Goal: Navigation & Orientation: Understand site structure

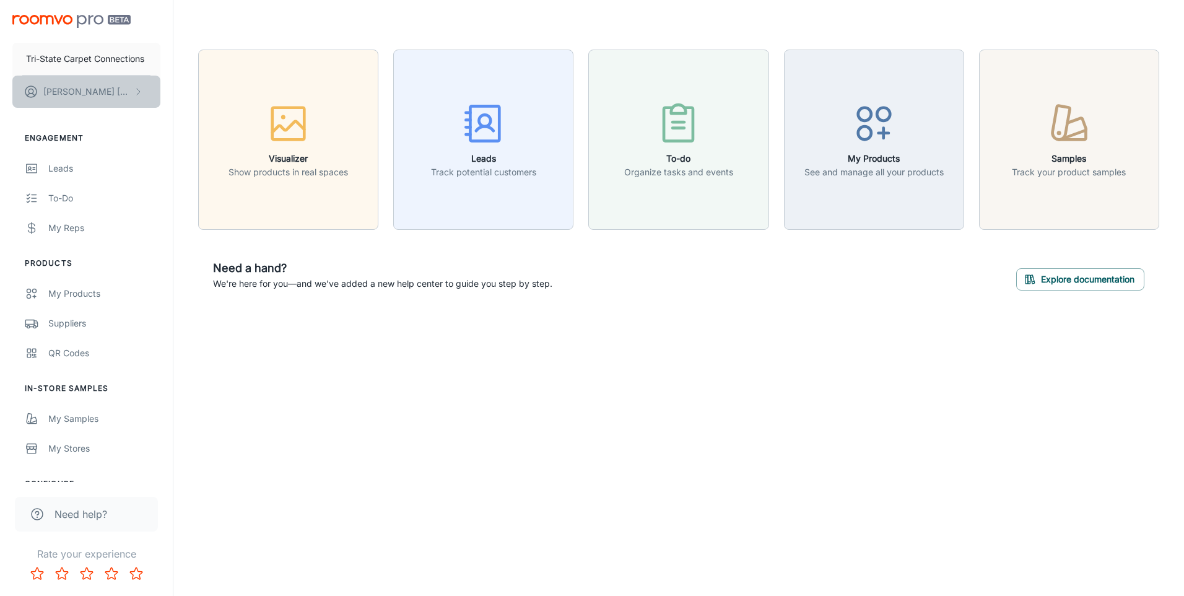
click at [61, 94] on p "[PERSON_NAME]" at bounding box center [86, 92] width 87 height 14
click at [173, 90] on li "User Profile" at bounding box center [193, 90] width 66 height 21
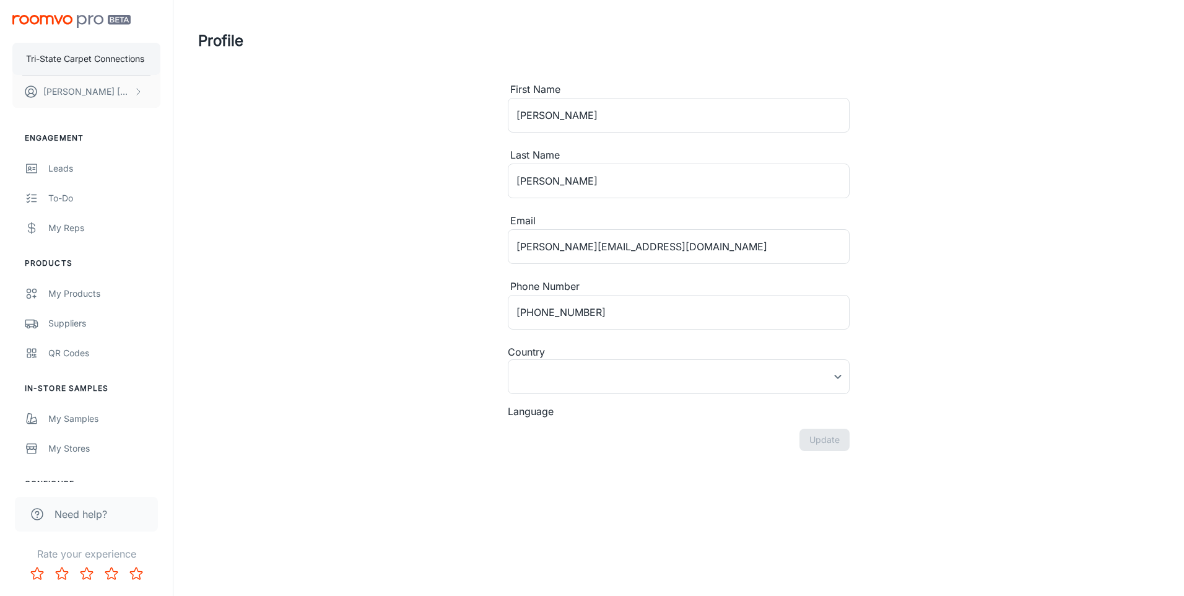
type input "[GEOGRAPHIC_DATA]"
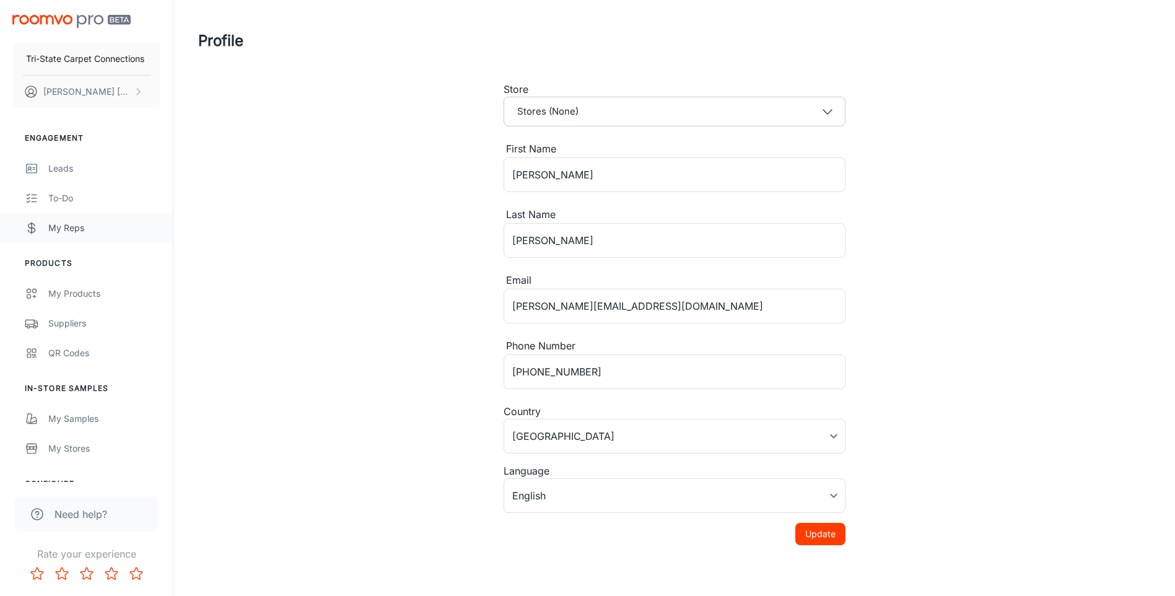
click at [70, 229] on div "My Reps" at bounding box center [104, 228] width 112 height 14
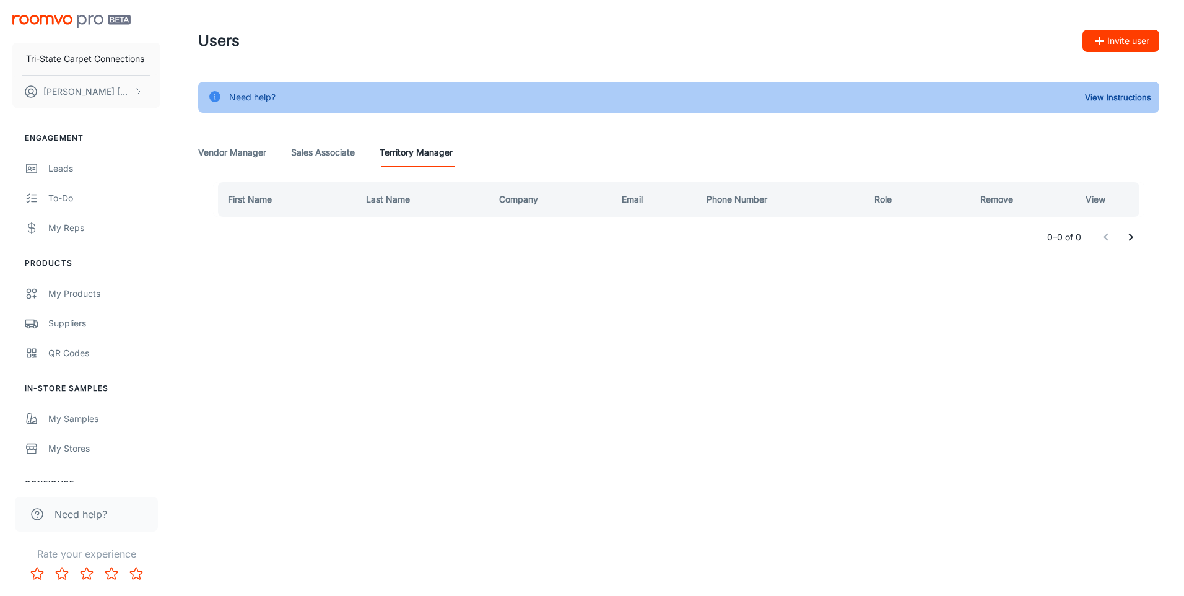
click at [225, 155] on Manager "Vendor Manager" at bounding box center [232, 152] width 68 height 30
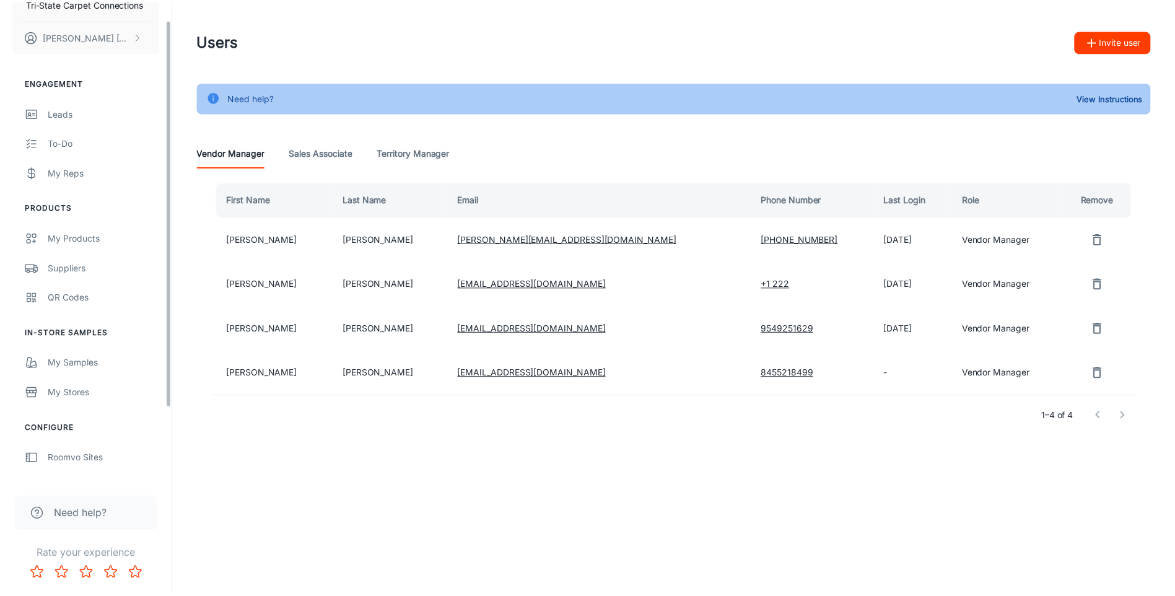
scroll to position [113, 0]
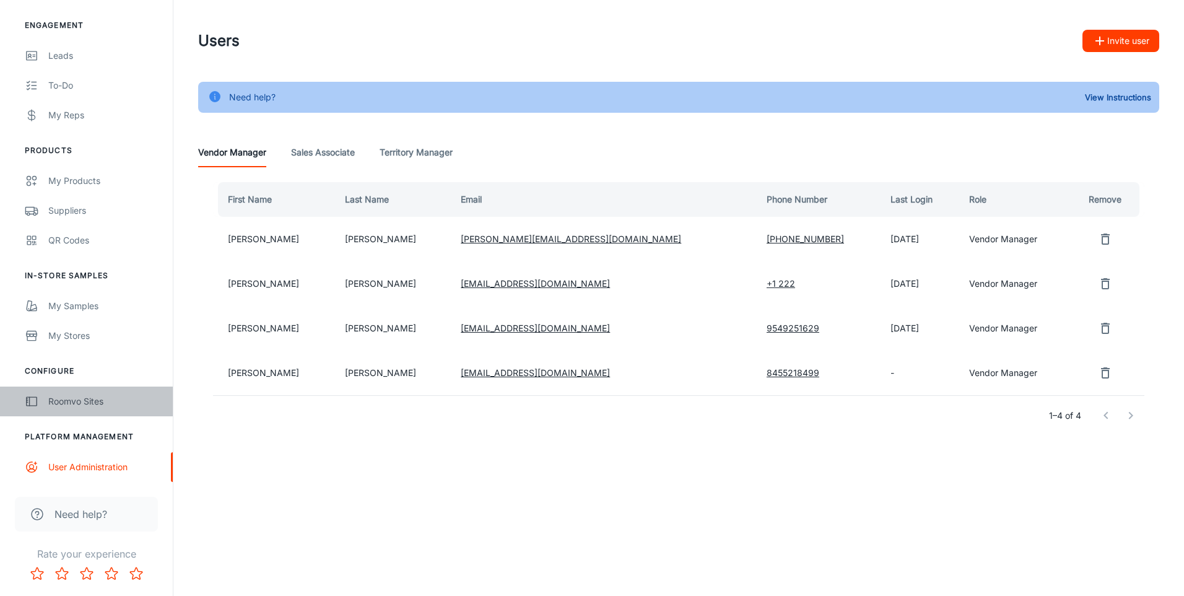
click at [83, 400] on div "Roomvo Sites" at bounding box center [104, 401] width 112 height 14
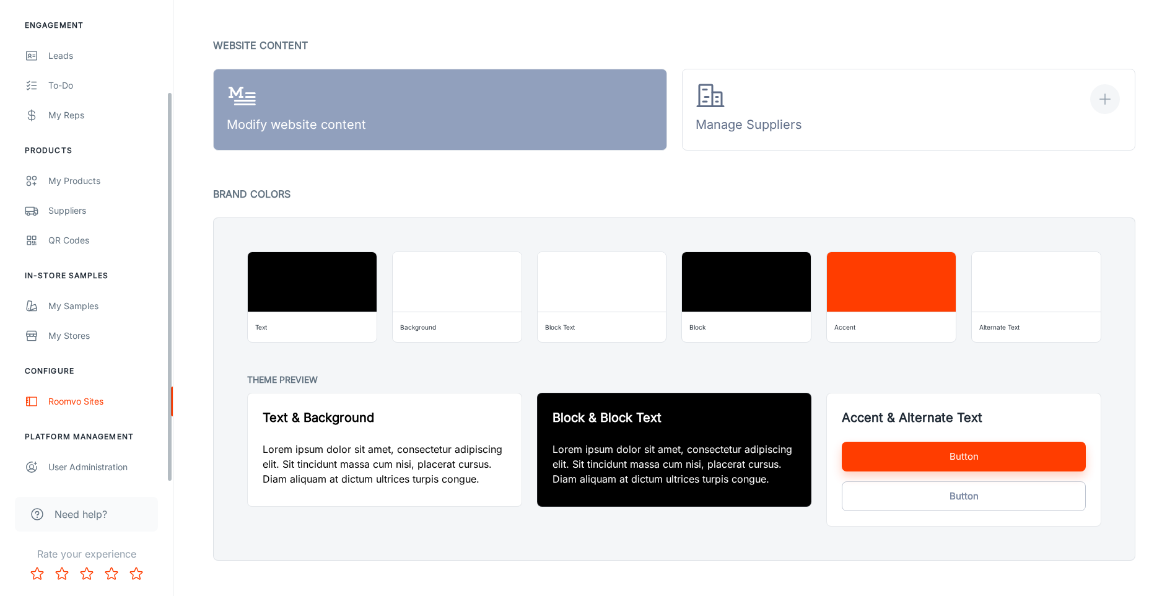
scroll to position [855, 0]
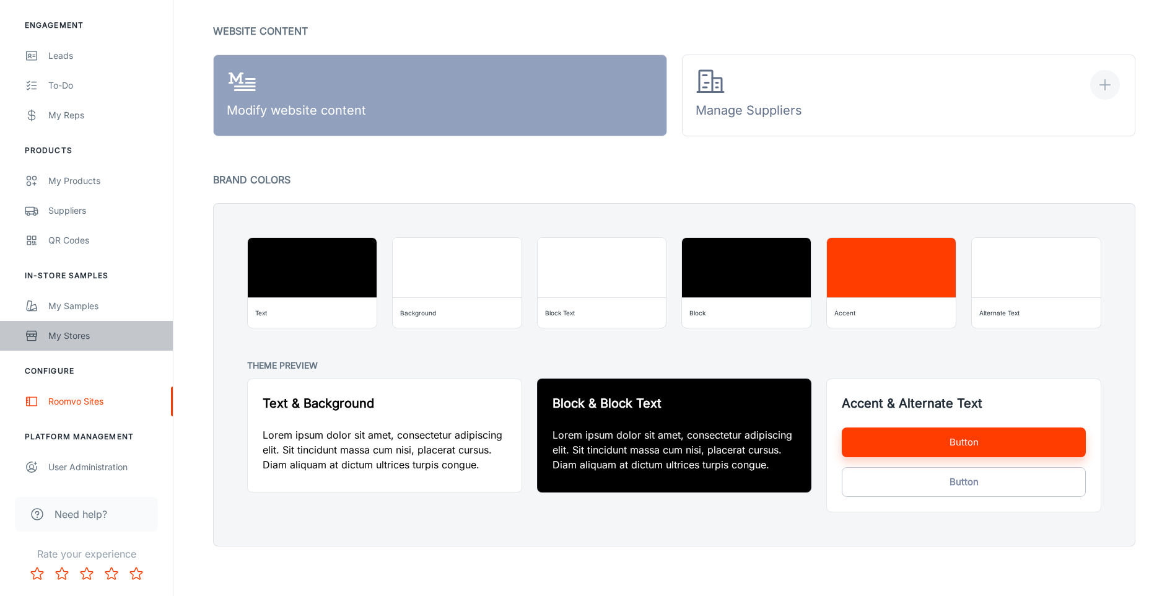
click at [76, 336] on div "My Stores" at bounding box center [104, 336] width 112 height 14
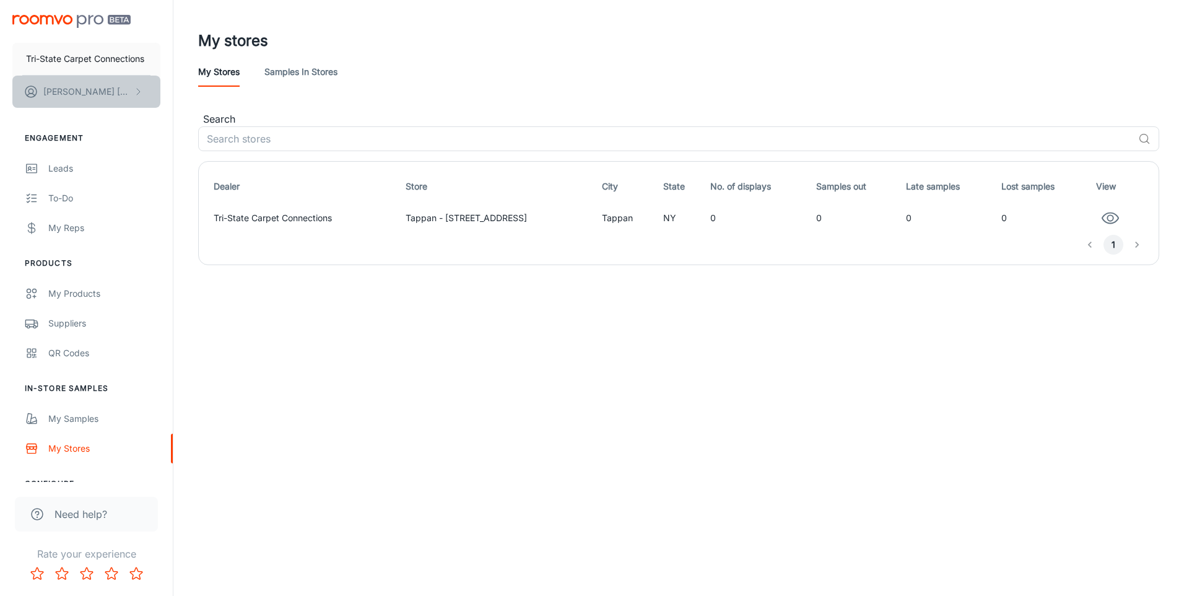
click at [84, 93] on p "[PERSON_NAME]" at bounding box center [86, 92] width 87 height 14
click at [170, 91] on li "User Profile" at bounding box center [193, 90] width 66 height 21
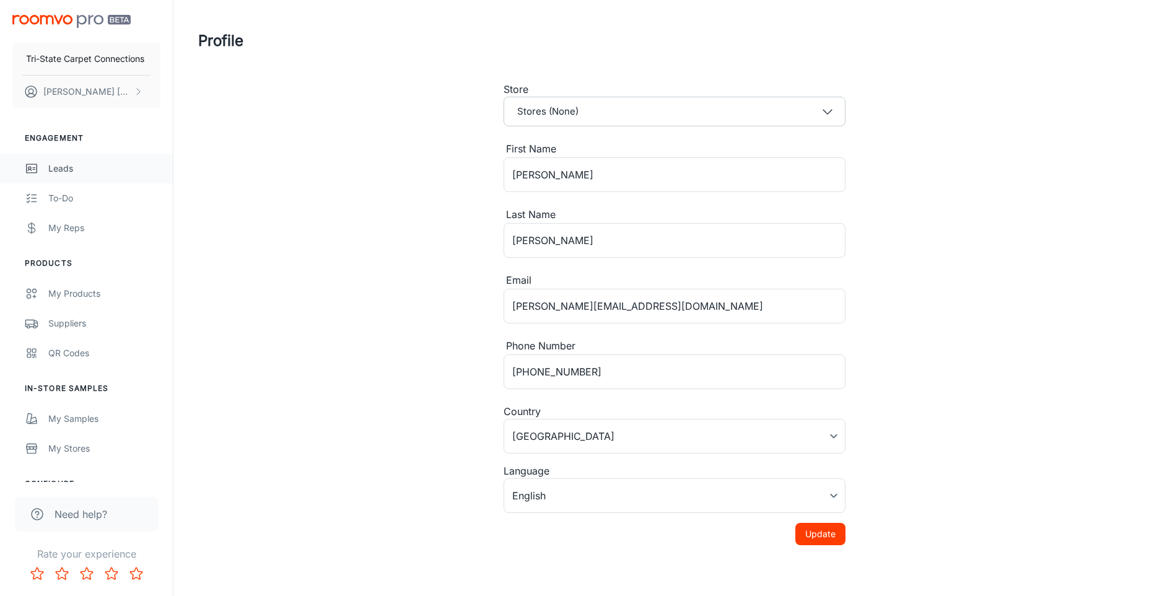
click at [65, 170] on div "Leads" at bounding box center [104, 169] width 112 height 14
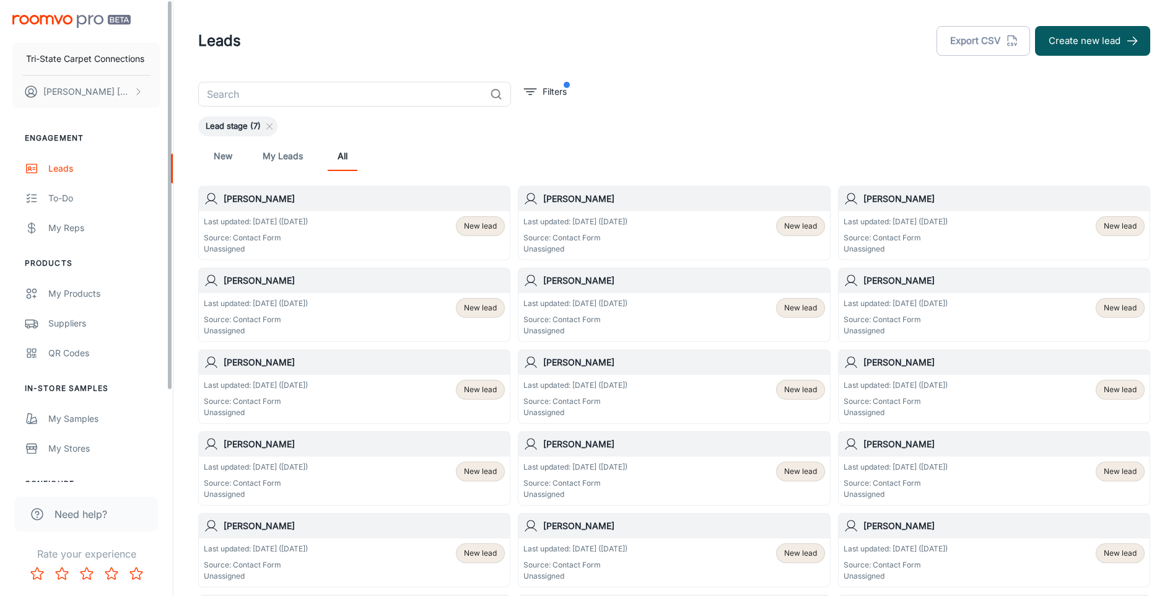
click at [33, 19] on img "scrollable content" at bounding box center [71, 21] width 118 height 13
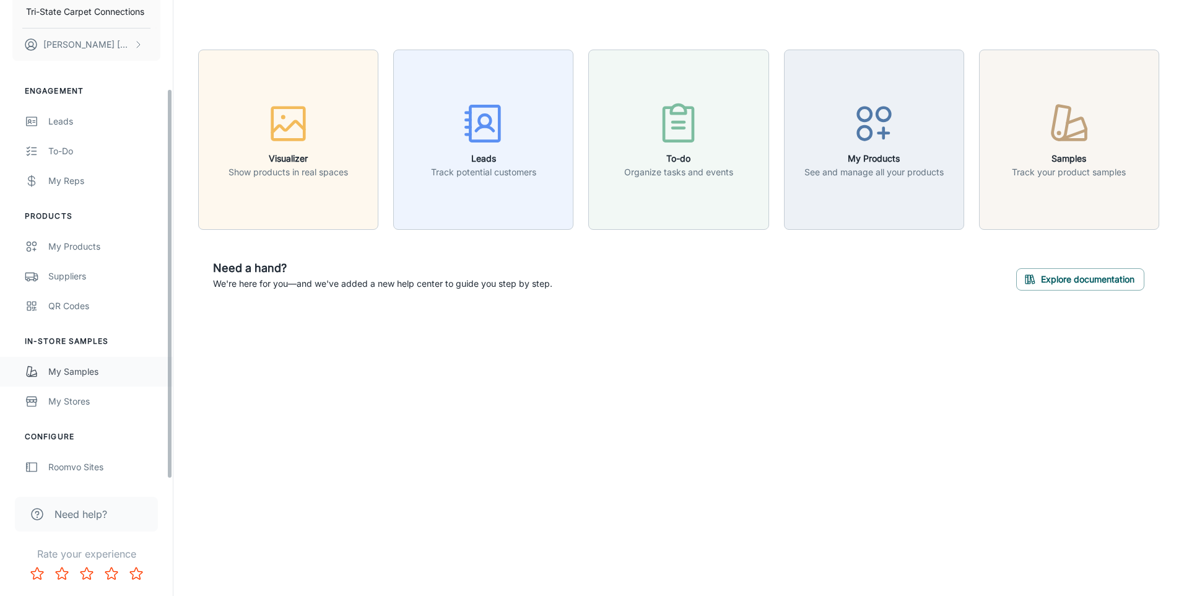
scroll to position [113, 0]
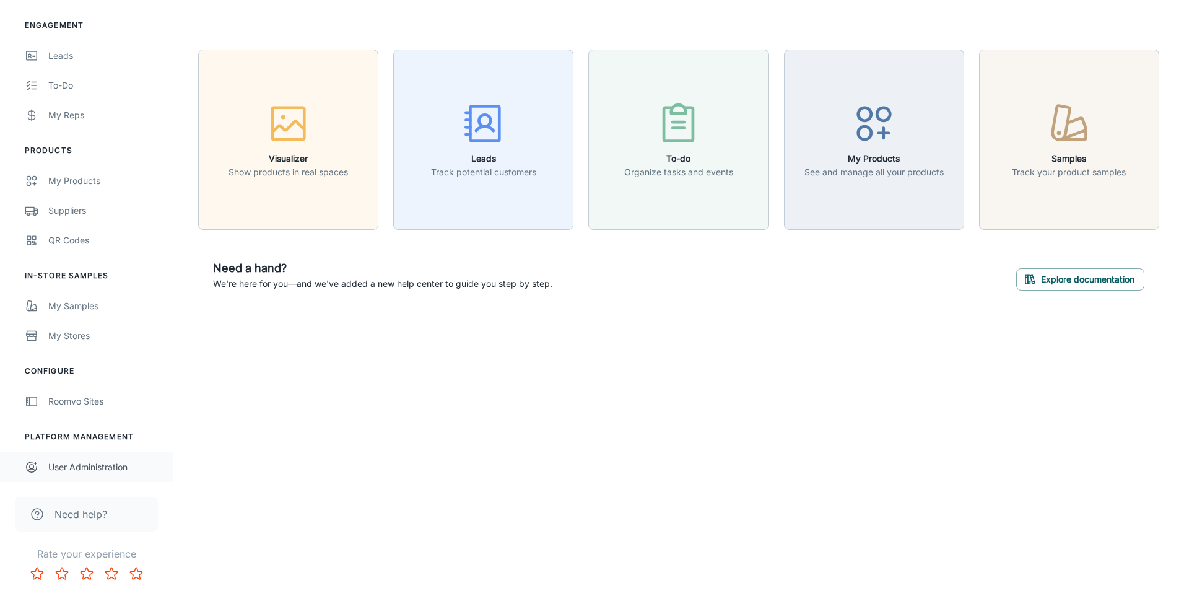
click at [76, 472] on div "User Administration" at bounding box center [104, 467] width 112 height 14
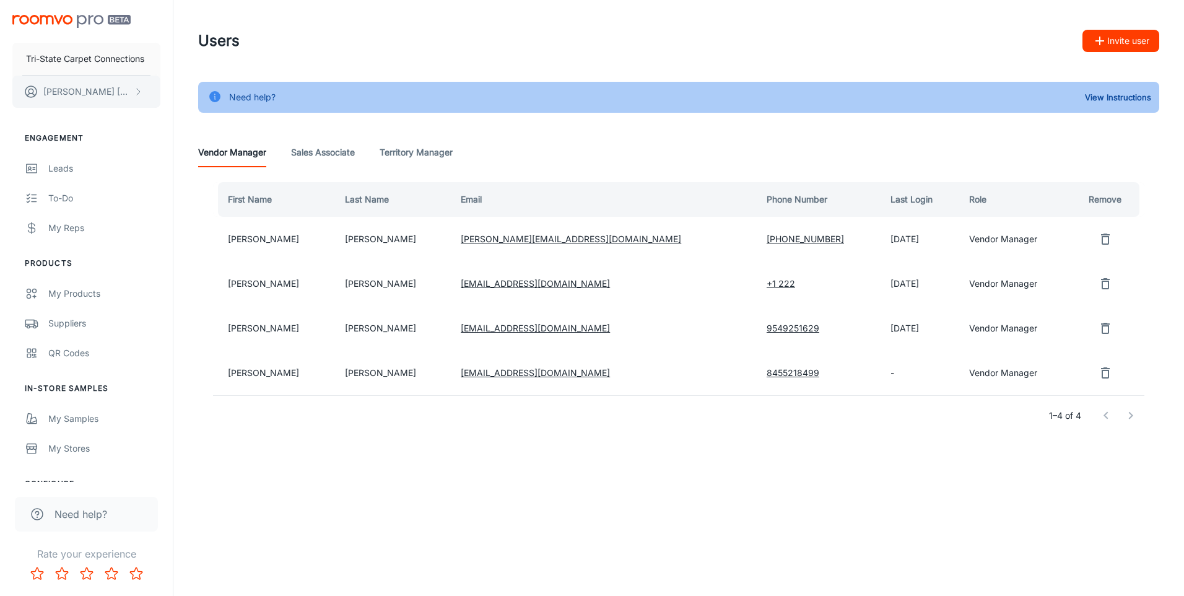
click at [83, 84] on button "[PERSON_NAME]" at bounding box center [86, 92] width 148 height 32
click at [181, 91] on li "User Profile" at bounding box center [193, 90] width 66 height 21
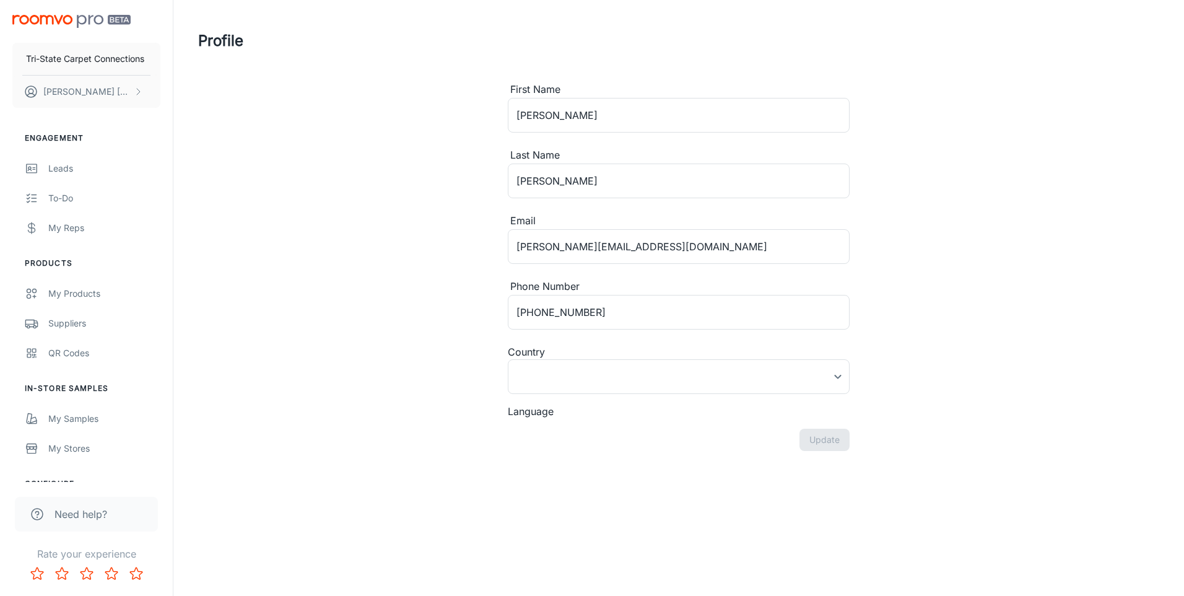
type input "[GEOGRAPHIC_DATA]"
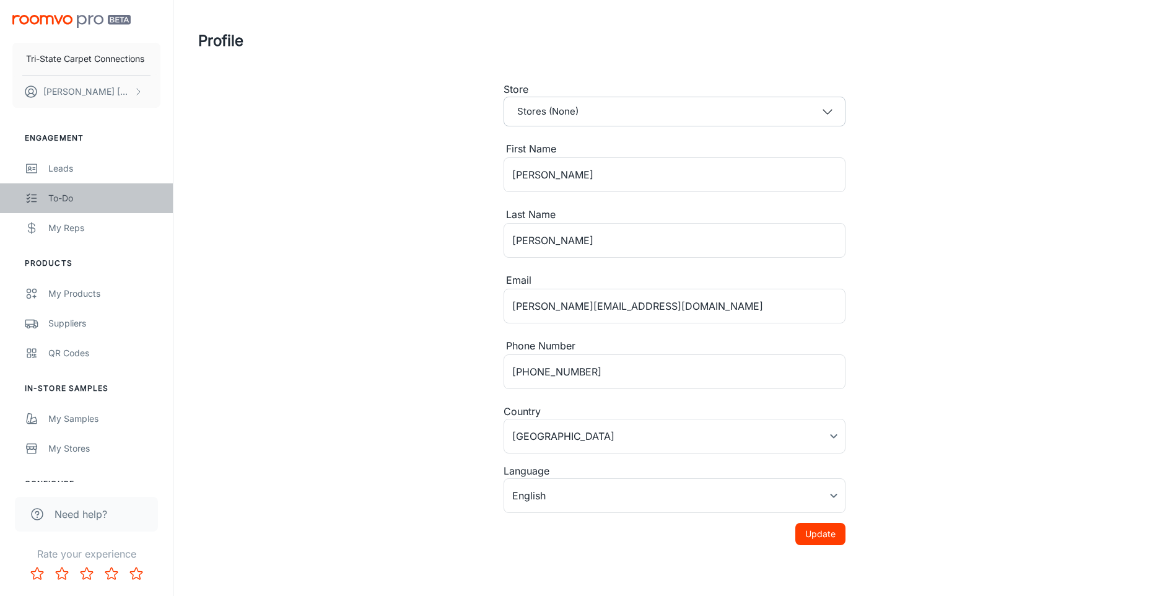
click at [53, 200] on div "To-do" at bounding box center [104, 198] width 112 height 14
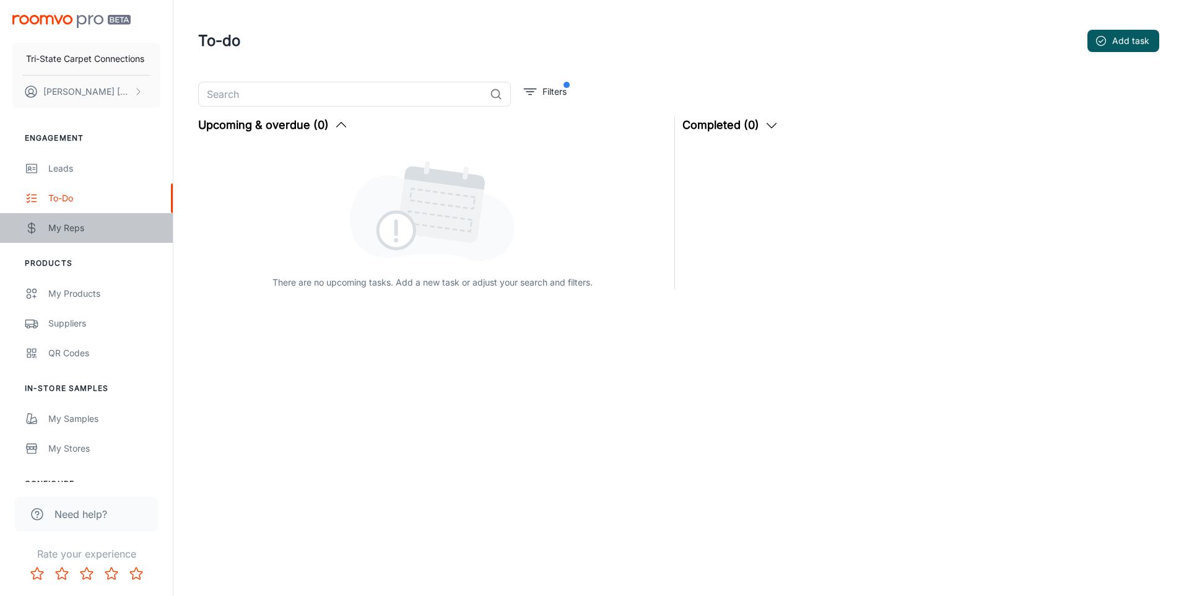
click at [65, 235] on link "My Reps" at bounding box center [86, 228] width 173 height 30
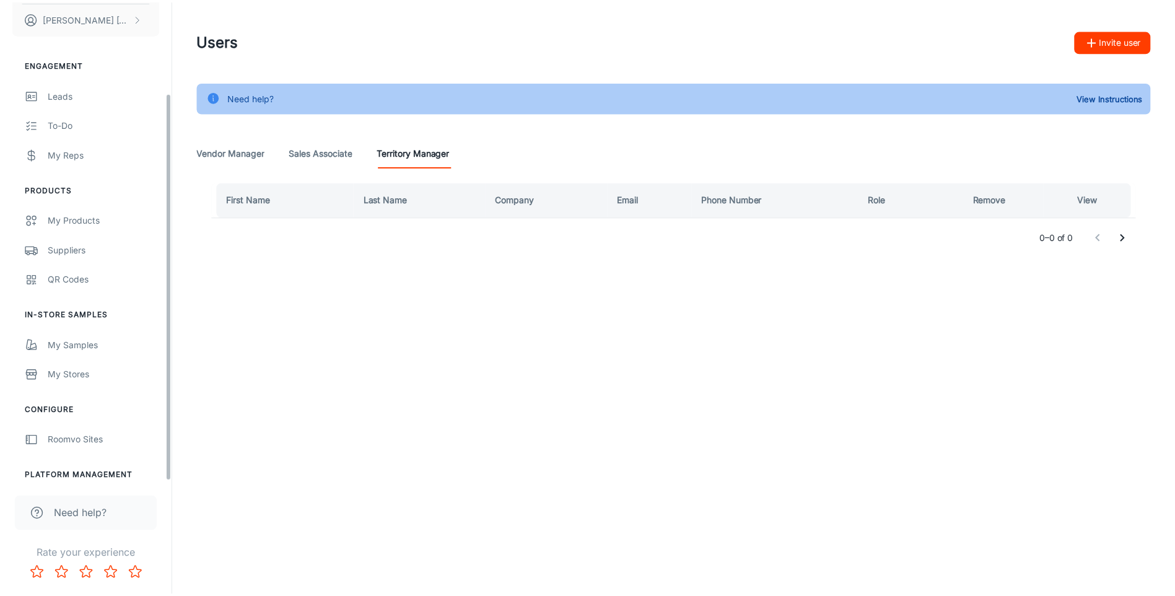
scroll to position [113, 0]
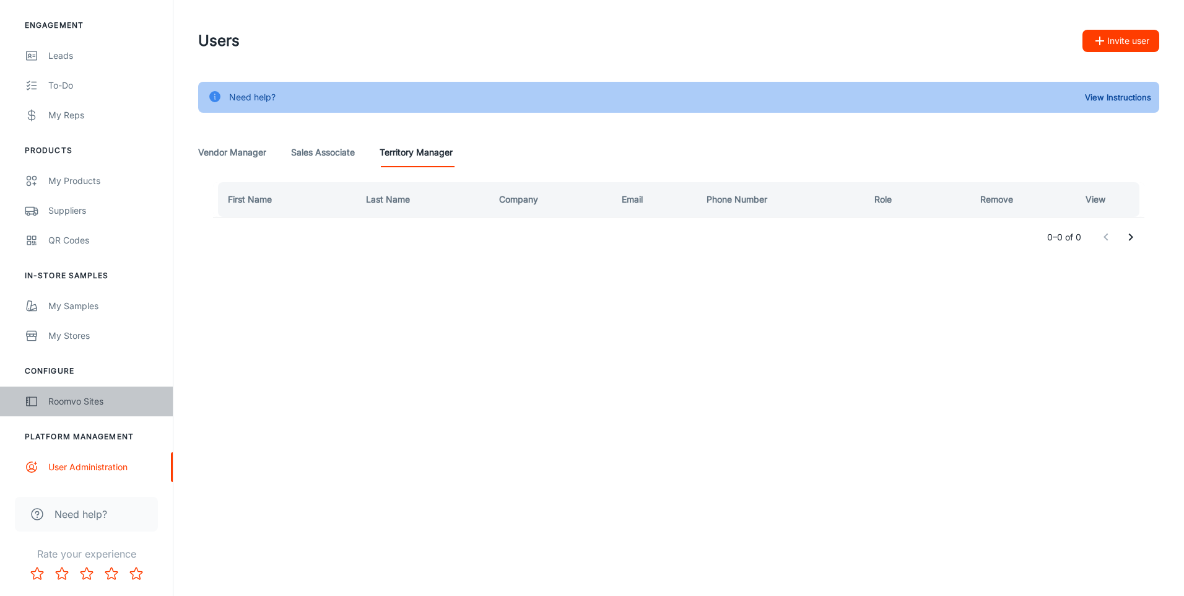
click at [83, 402] on div "Roomvo Sites" at bounding box center [104, 401] width 112 height 14
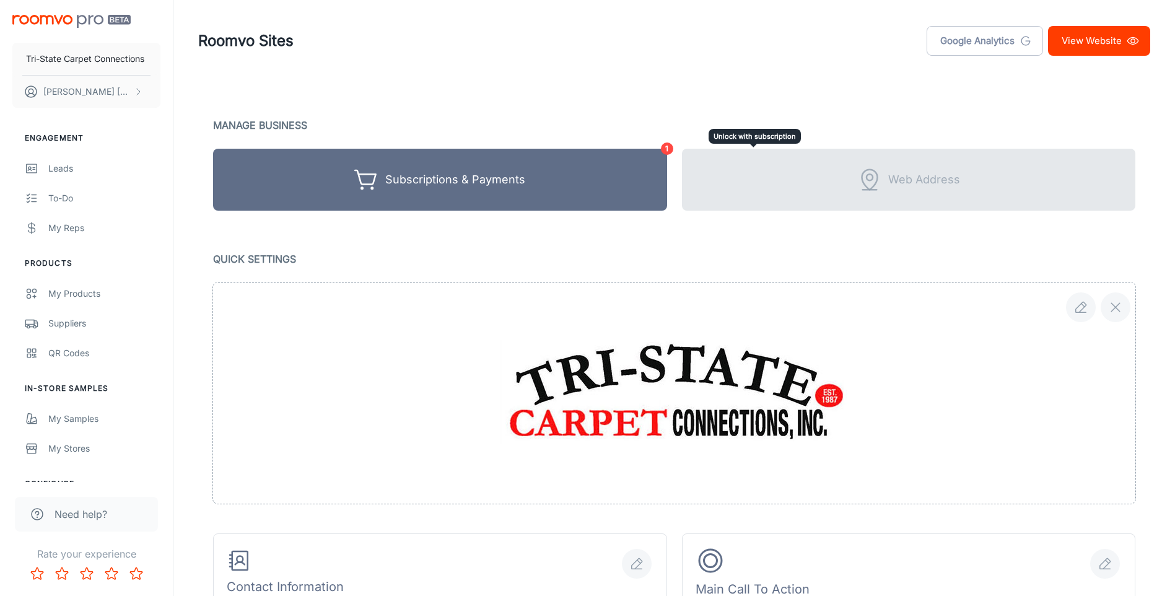
click at [753, 152] on div "Web Address" at bounding box center [909, 180] width 454 height 62
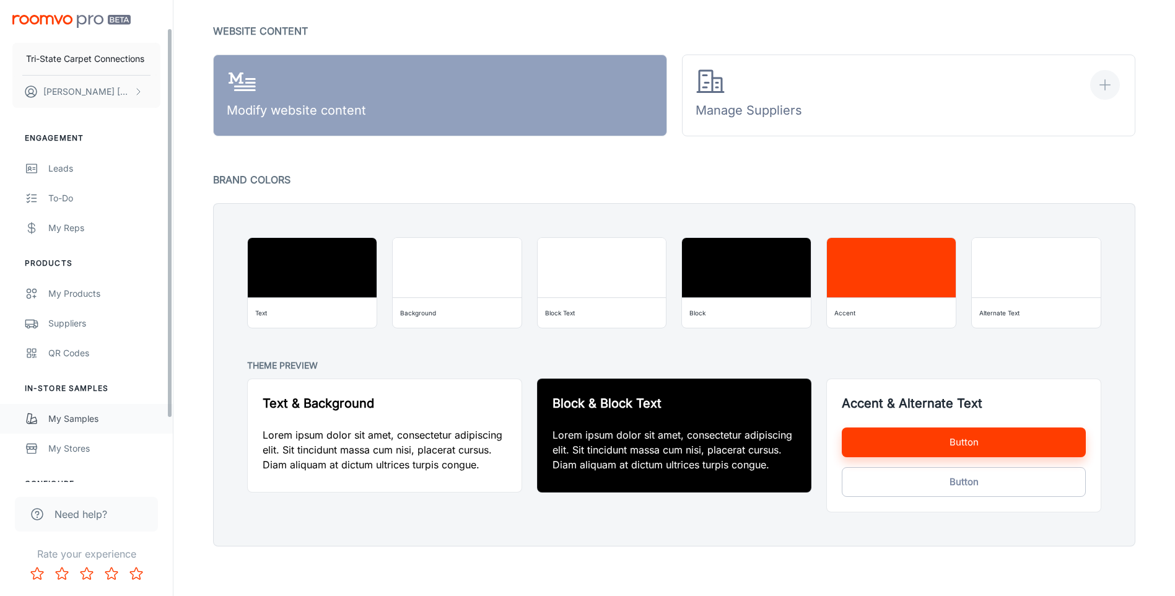
scroll to position [113, 0]
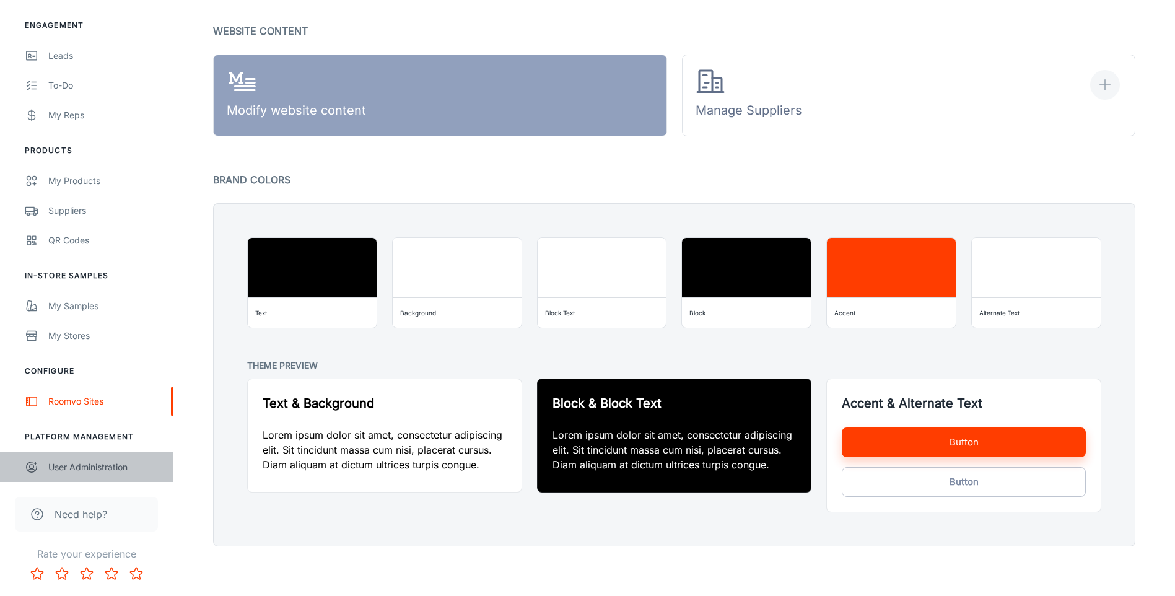
click at [104, 469] on div "User Administration" at bounding box center [104, 467] width 112 height 14
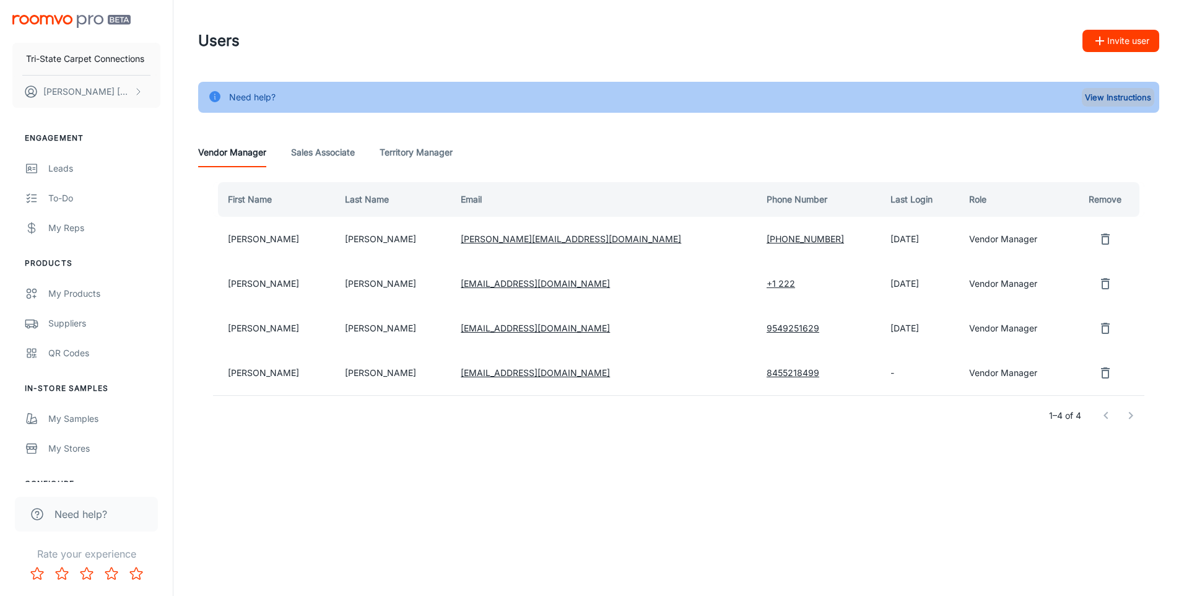
click at [1102, 99] on button "View Instructions" at bounding box center [1118, 97] width 72 height 19
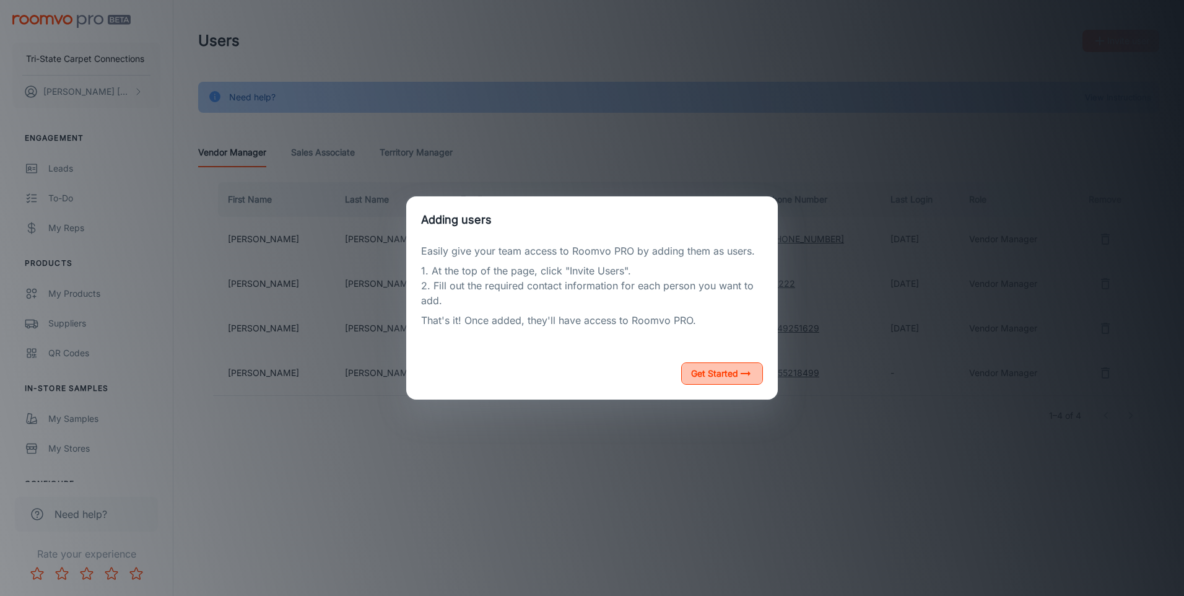
click at [705, 370] on button "Get Started" at bounding box center [722, 373] width 82 height 22
